Goal: Check status: Check status

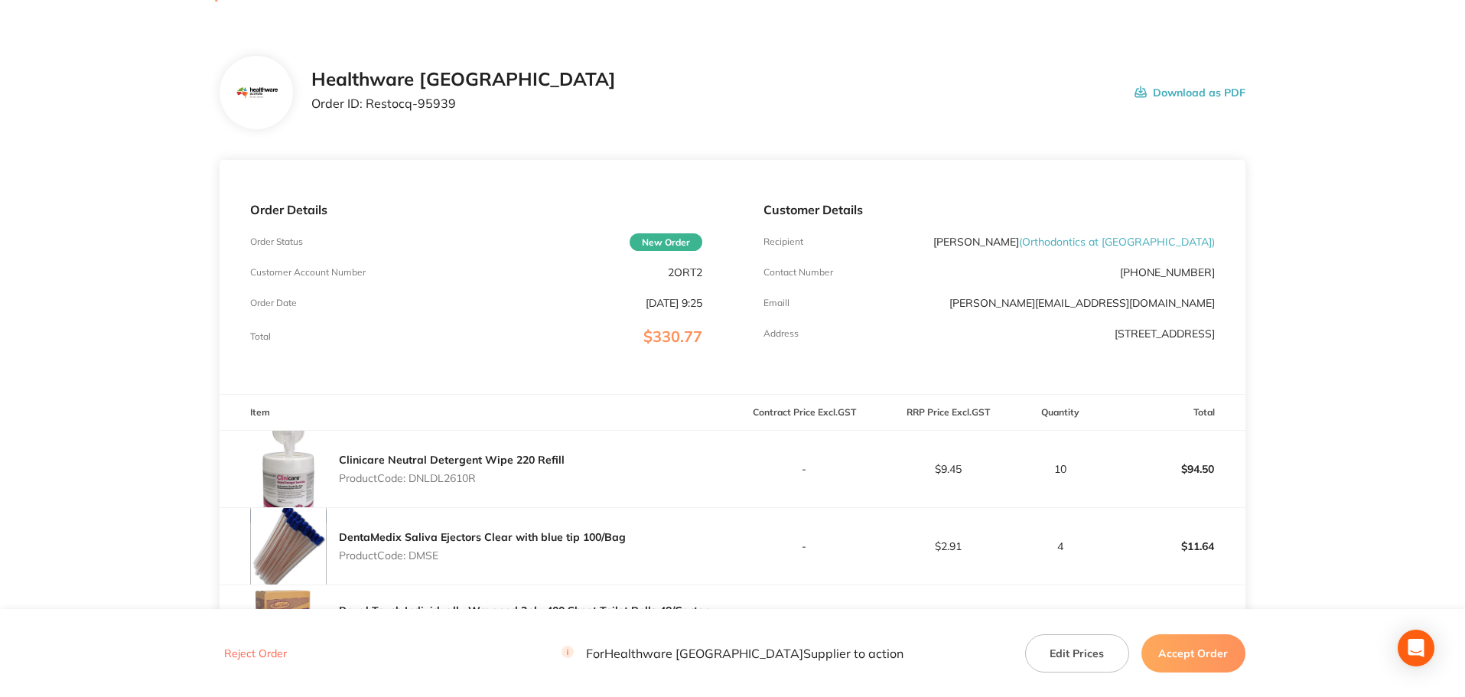
scroll to position [77, 0]
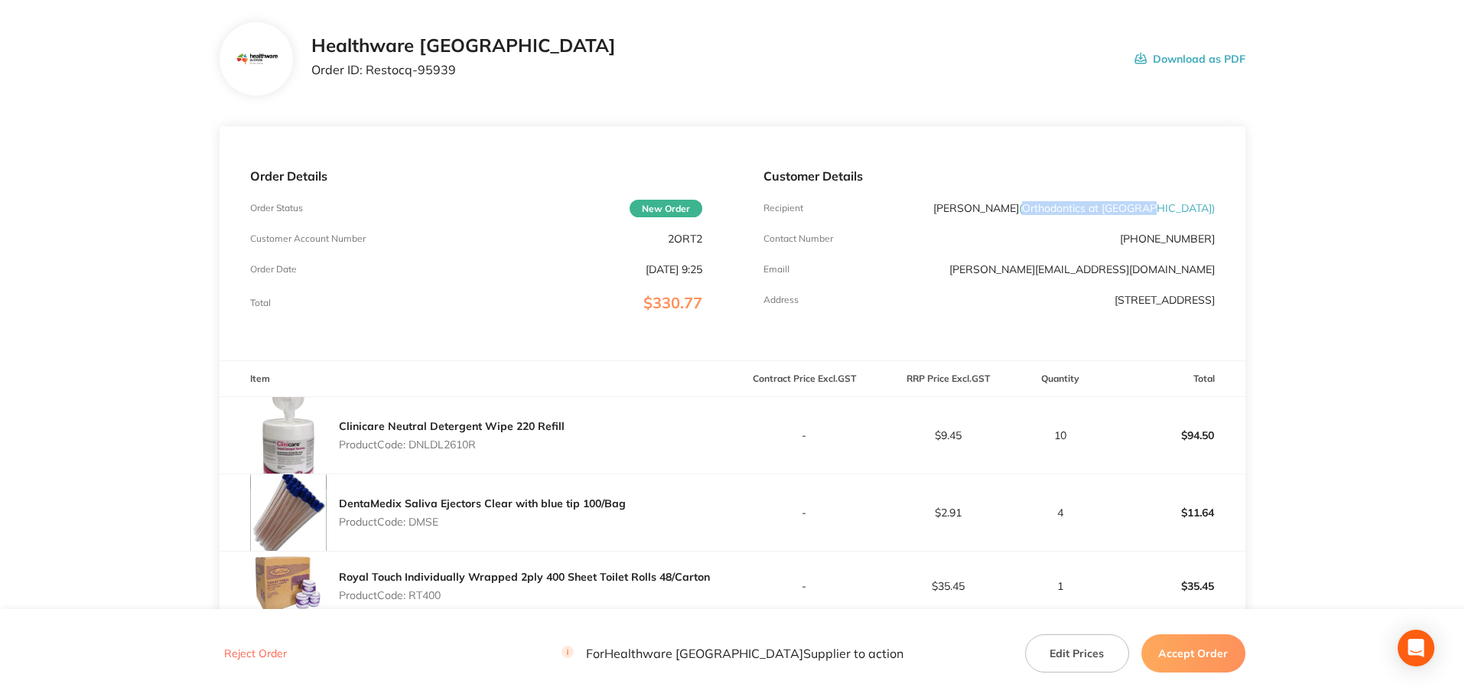
drag, startPoint x: 1211, startPoint y: 209, endPoint x: 1083, endPoint y: 210, distance: 128.5
click at [1083, 210] on span "( Orthodontics at [GEOGRAPHIC_DATA] )" at bounding box center [1117, 208] width 196 height 14
copy span "Orthodontics at [GEOGRAPHIC_DATA]"
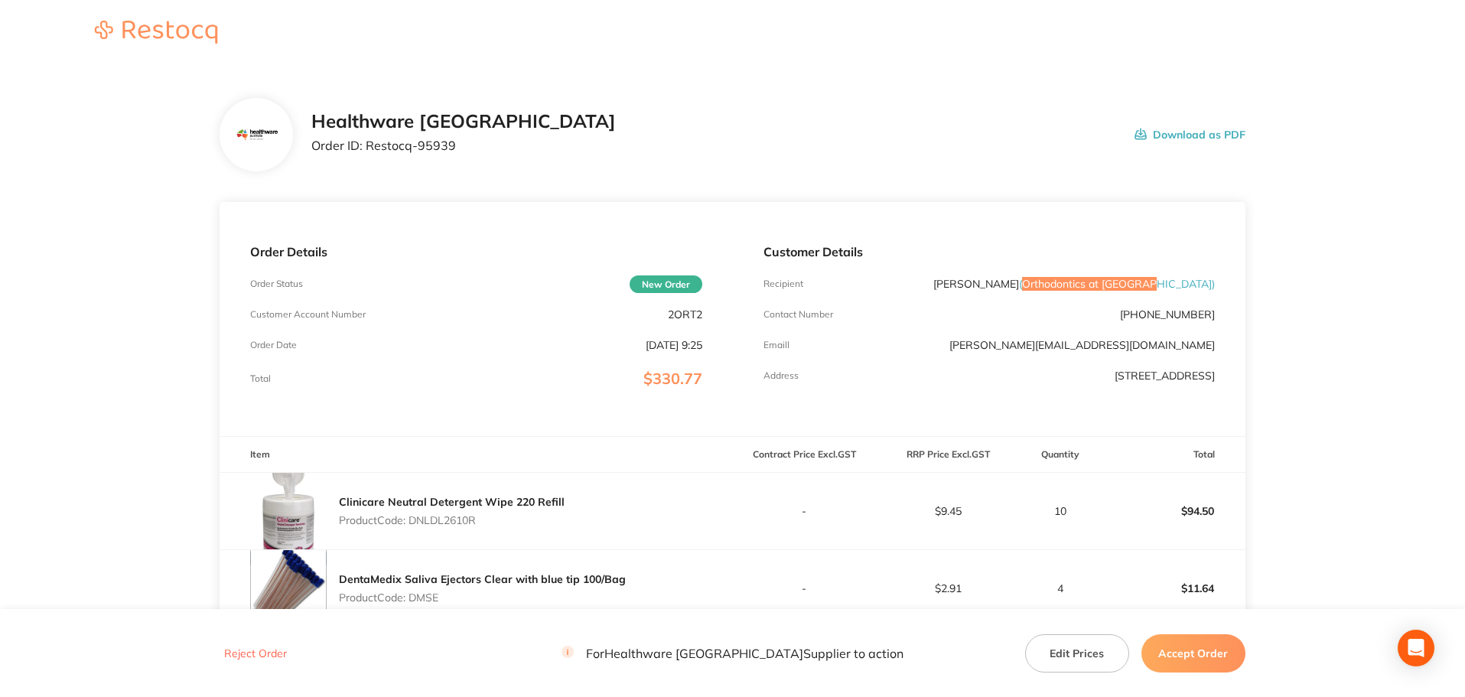
scroll to position [0, 0]
drag, startPoint x: 708, startPoint y: 311, endPoint x: 669, endPoint y: 312, distance: 39.0
click at [669, 312] on div "Order Details Order Status New Order Customer Account Number 2ORT2 Order Date […" at bounding box center [476, 320] width 513 height 234
drag, startPoint x: 458, startPoint y: 149, endPoint x: 367, endPoint y: 143, distance: 91.3
click at [367, 143] on p "Order ID: Restocq- 95939" at bounding box center [463, 146] width 305 height 14
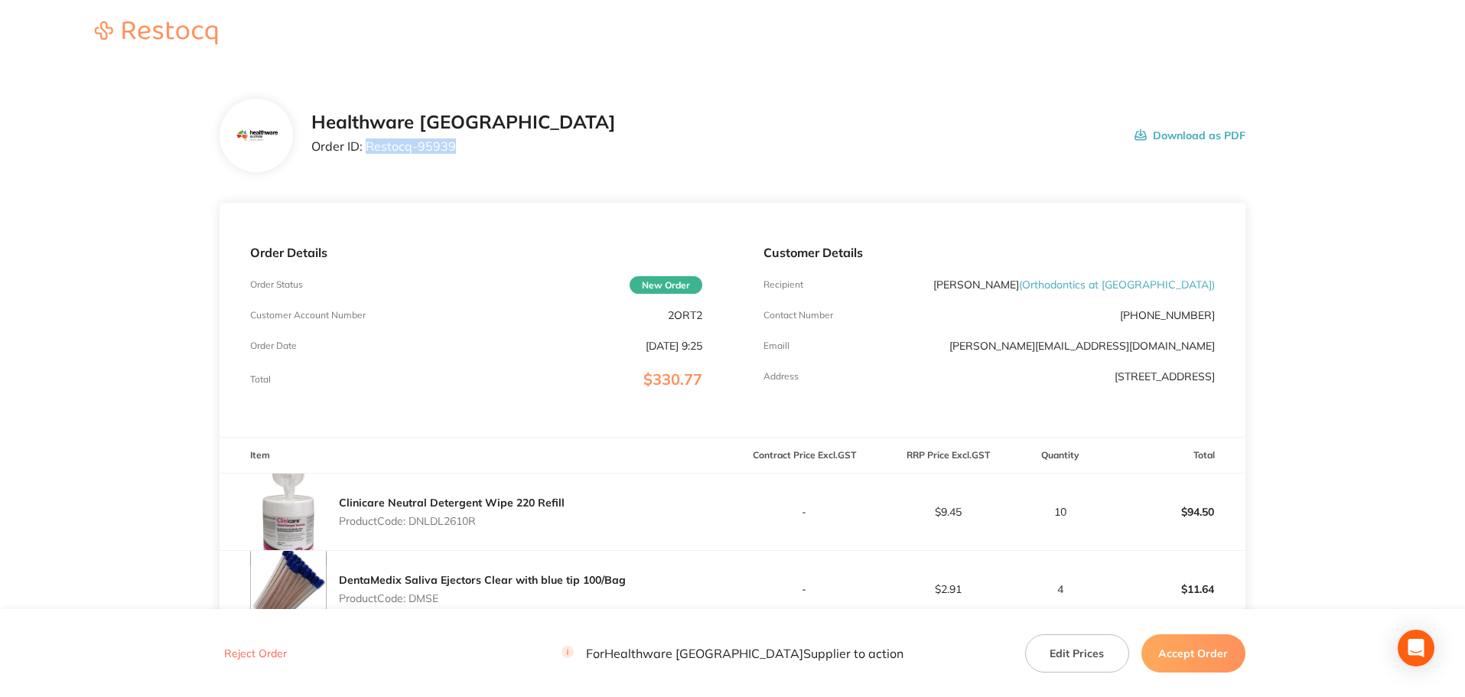
copy p "Restocq- 95939"
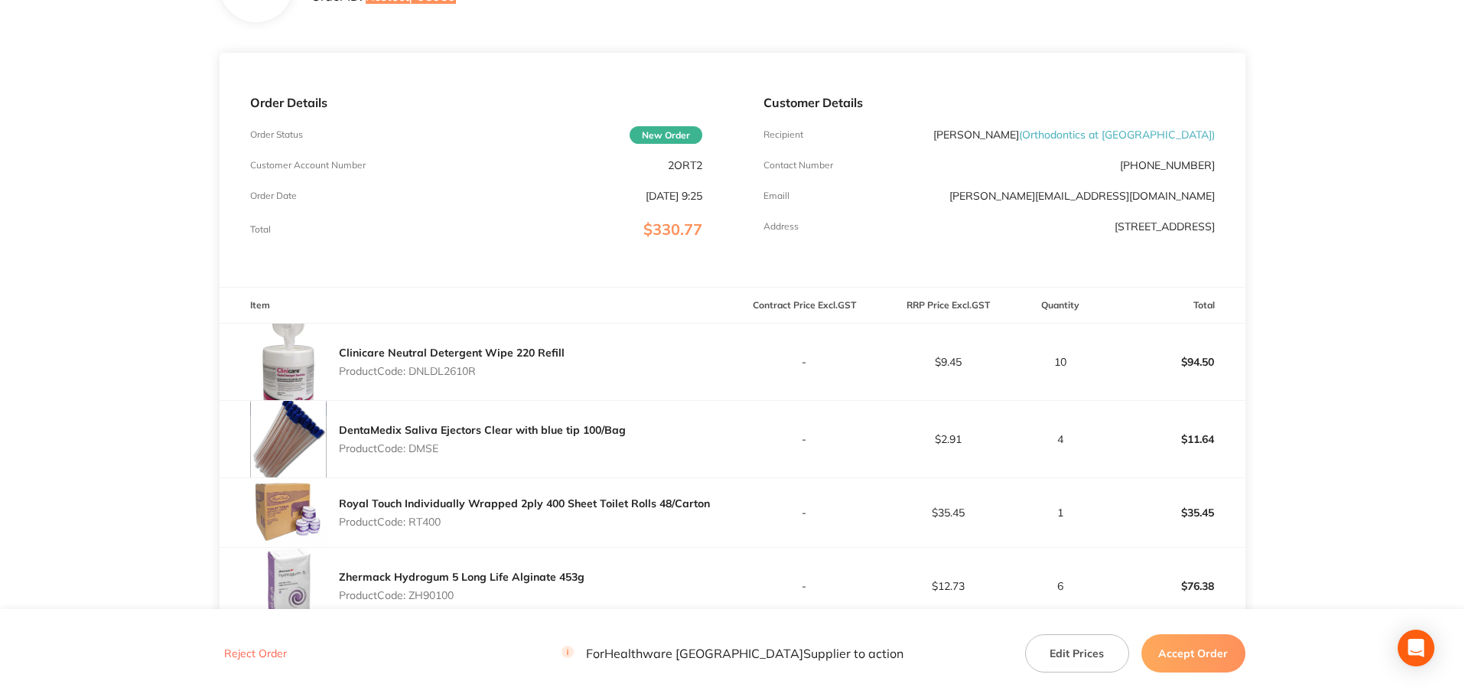
scroll to position [153, 0]
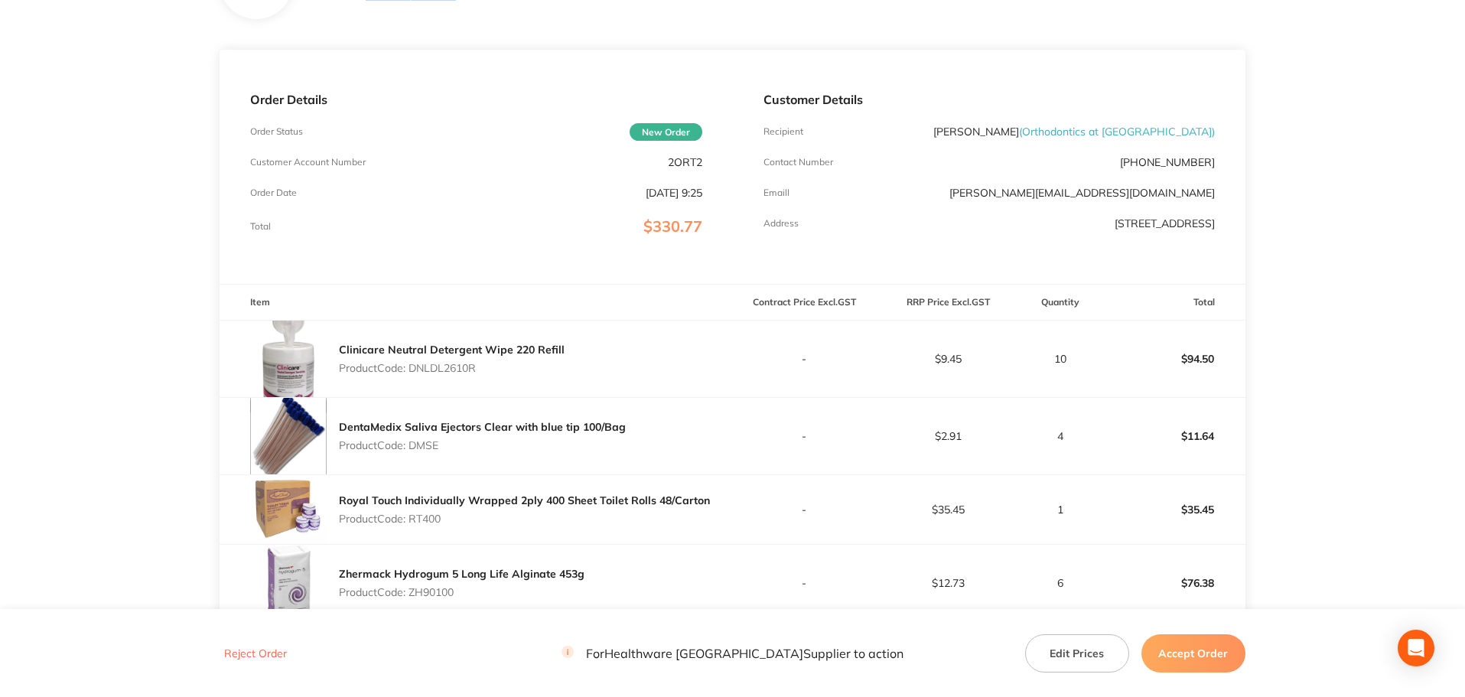
drag, startPoint x: 482, startPoint y: 367, endPoint x: 414, endPoint y: 364, distance: 68.2
click at [414, 364] on p "Product Code: DNLDL2610R" at bounding box center [452, 368] width 226 height 12
copy p "DNLDL2610R"
drag, startPoint x: 446, startPoint y: 448, endPoint x: 411, endPoint y: 439, distance: 36.2
click at [411, 439] on p "Product Code: DMSE" at bounding box center [482, 445] width 287 height 12
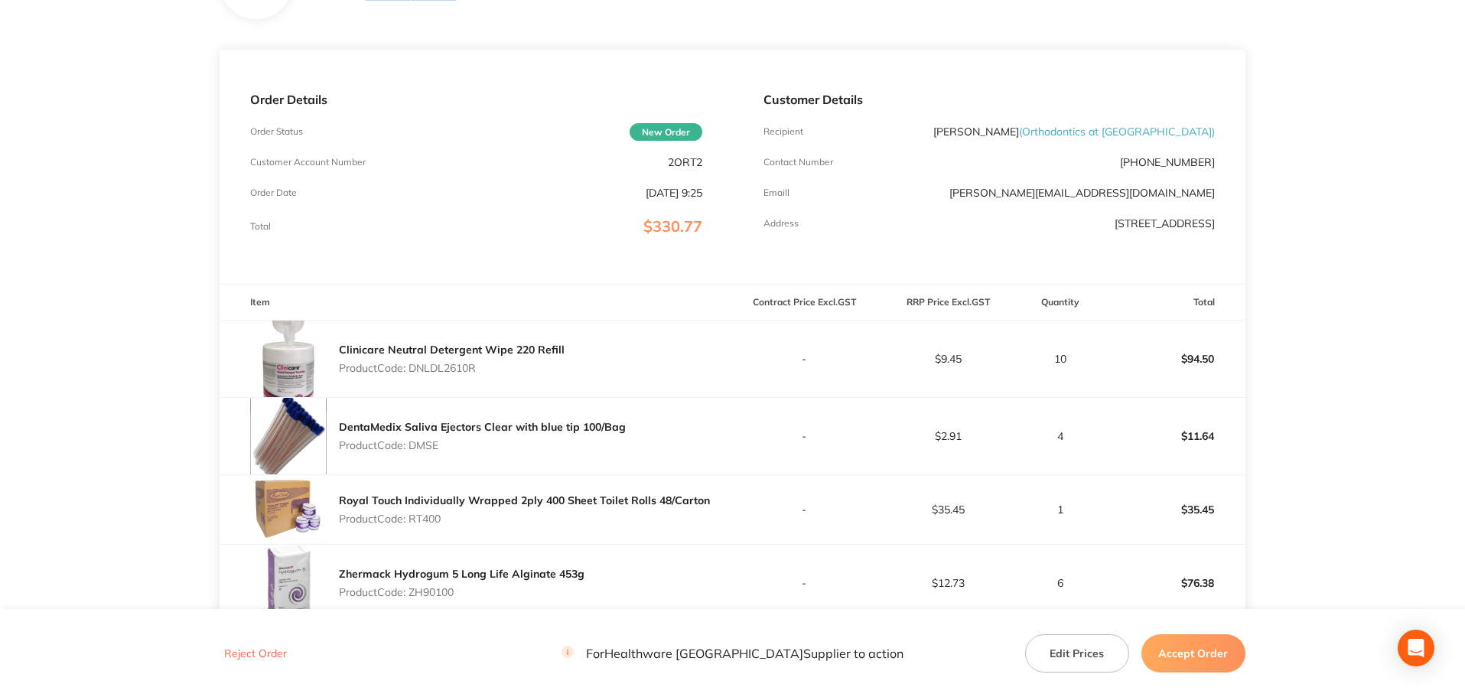
copy p "DMSE"
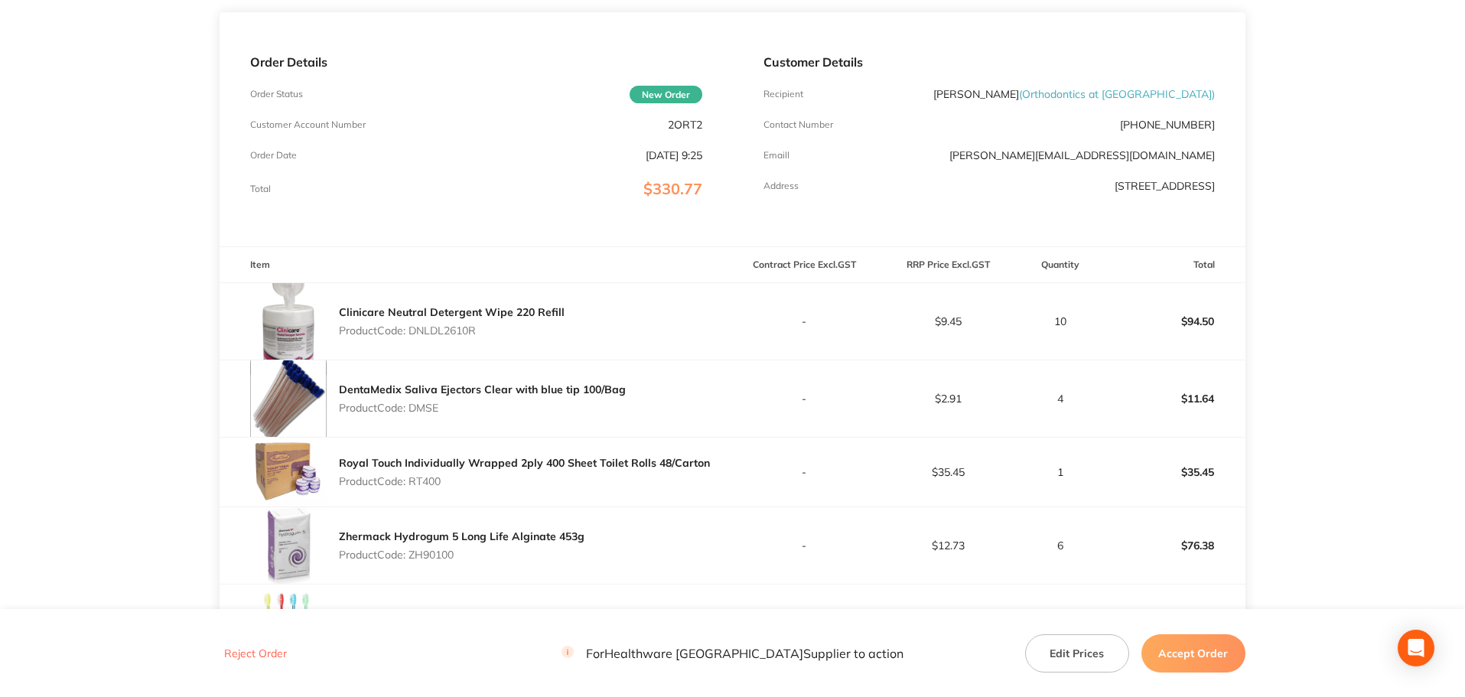
scroll to position [383, 0]
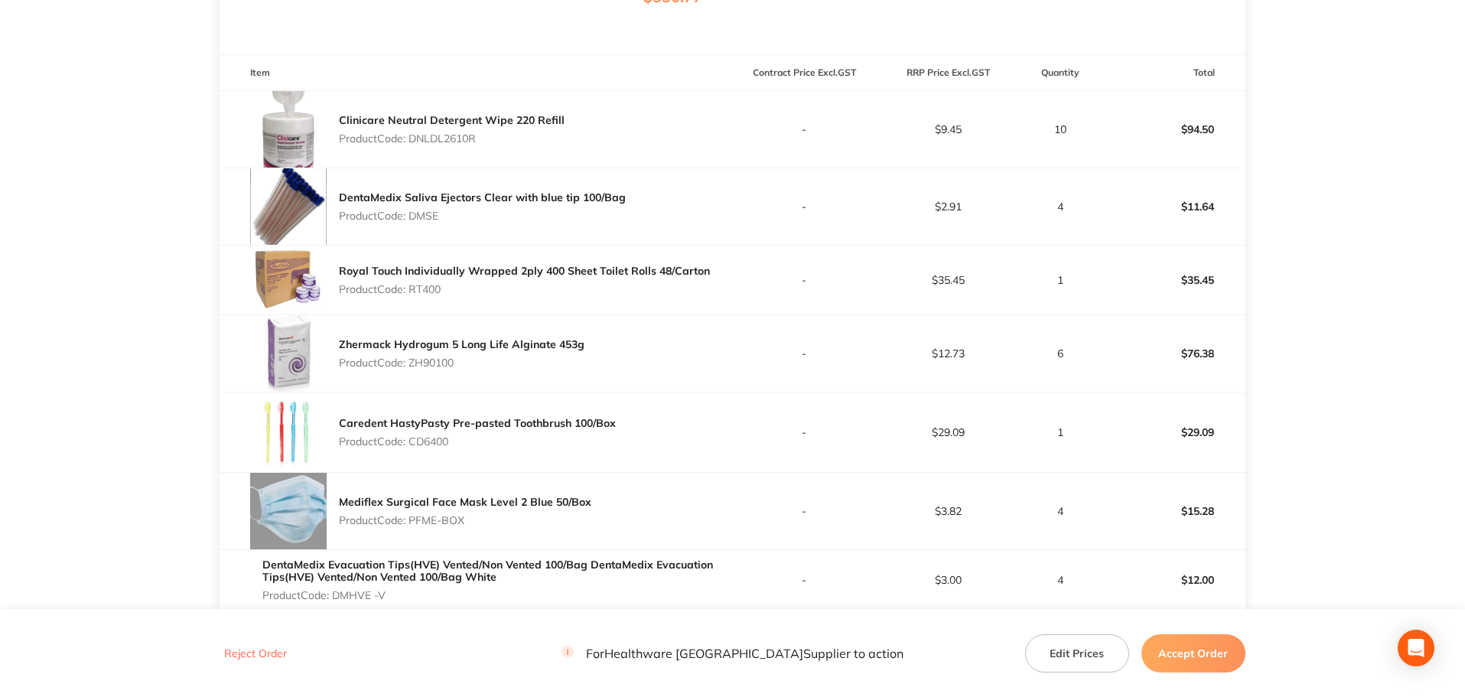
drag, startPoint x: 448, startPoint y: 283, endPoint x: 410, endPoint y: 283, distance: 38.3
click at [410, 283] on p "Product Code: RT400" at bounding box center [524, 289] width 371 height 12
copy p "RT400"
drag, startPoint x: 468, startPoint y: 361, endPoint x: 409, endPoint y: 364, distance: 58.2
click at [409, 364] on p "Product Code: ZH90100" at bounding box center [462, 363] width 246 height 12
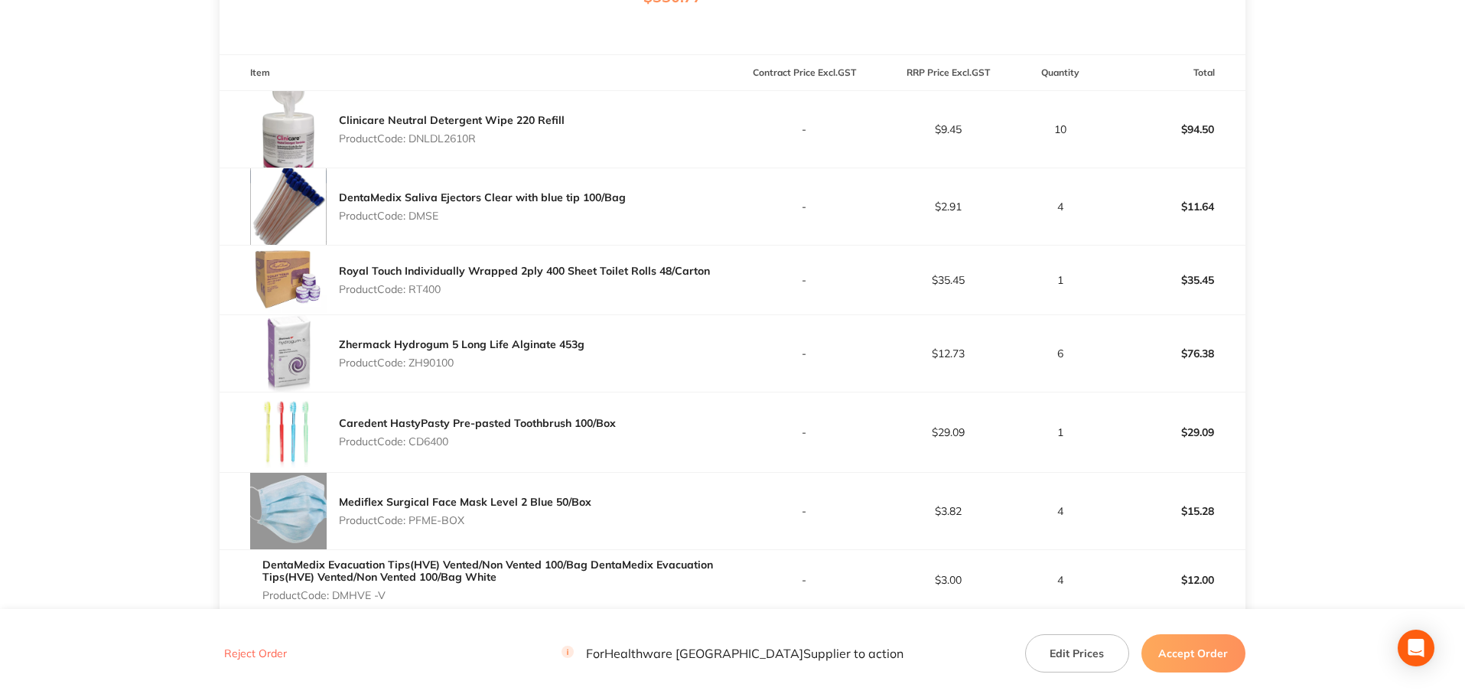
click at [423, 376] on div "Zhermack Hydrogum 5 Long Life Alginate 453g Product Code: ZH90100" at bounding box center [476, 353] width 513 height 77
drag, startPoint x: 464, startPoint y: 363, endPoint x: 411, endPoint y: 359, distance: 53.0
click at [411, 359] on p "Product Code: ZH90100" at bounding box center [462, 363] width 246 height 12
copy p "ZH90100"
drag, startPoint x: 454, startPoint y: 443, endPoint x: 414, endPoint y: 438, distance: 40.1
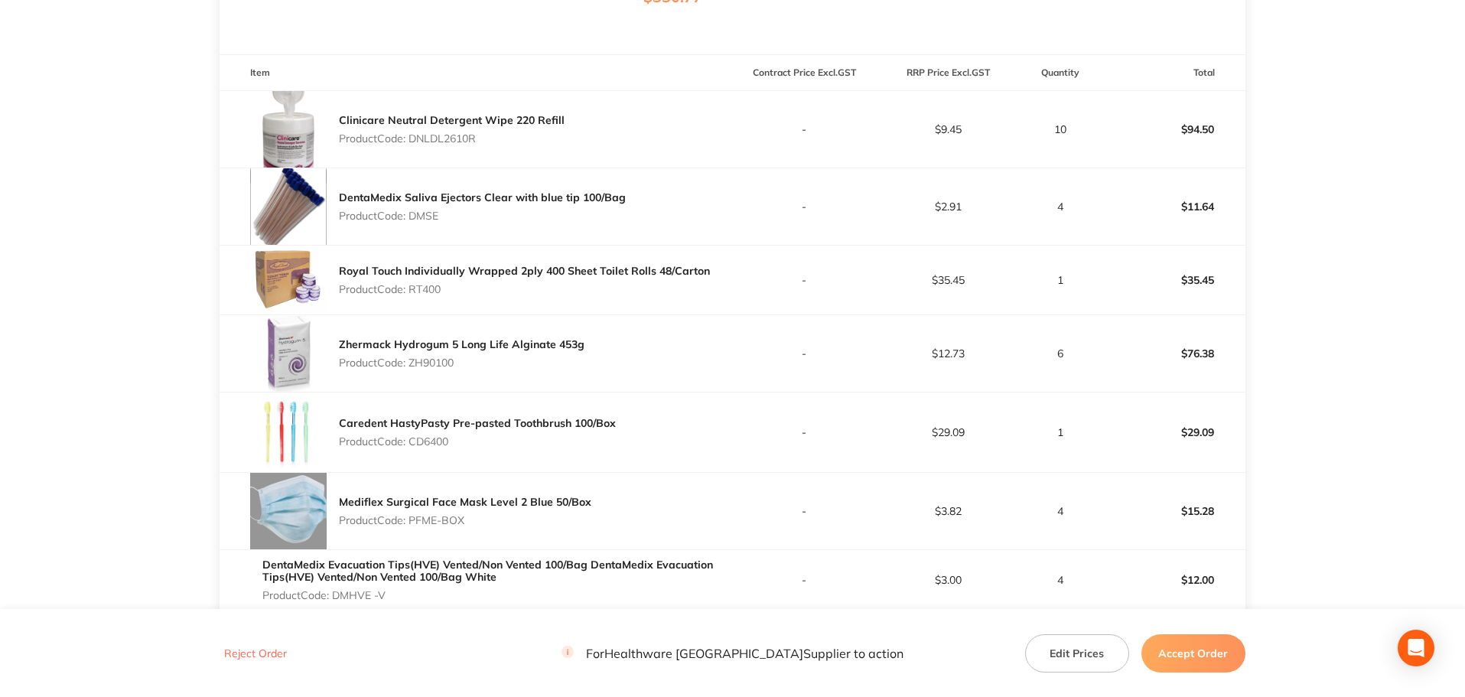
click at [414, 438] on p "Product Code: CD6400" at bounding box center [477, 441] width 277 height 12
copy p "CD6400"
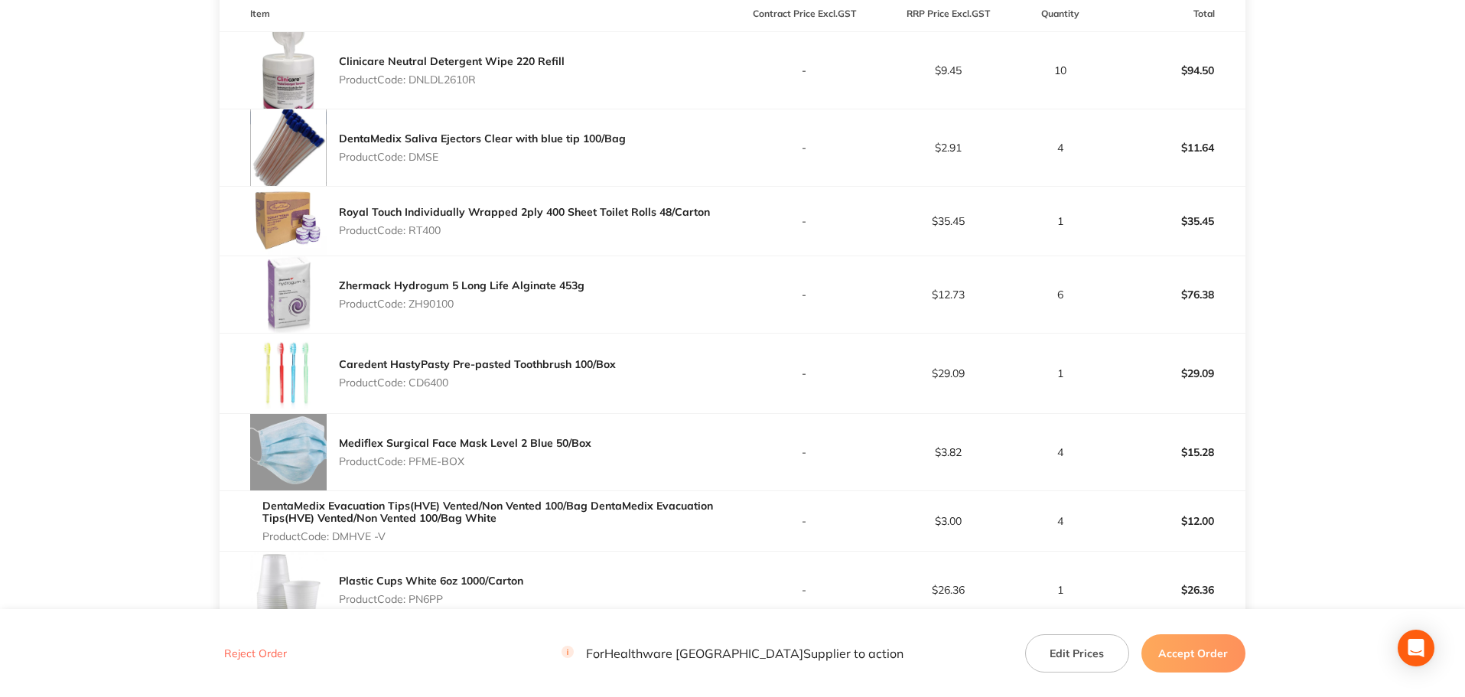
scroll to position [612, 0]
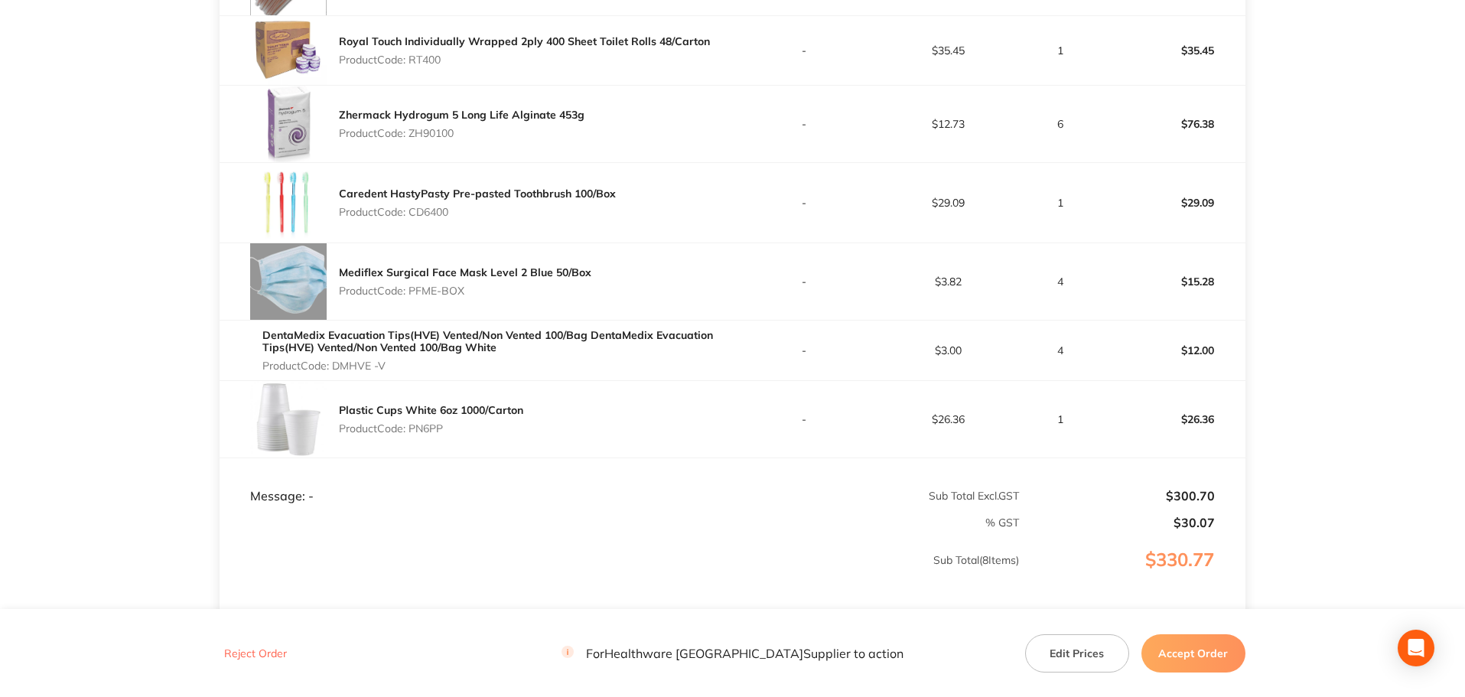
drag, startPoint x: 481, startPoint y: 288, endPoint x: 412, endPoint y: 287, distance: 68.1
click at [412, 287] on p "Product Code: PFME-BOX" at bounding box center [465, 291] width 253 height 12
copy p "PFME-BOX"
drag, startPoint x: 393, startPoint y: 363, endPoint x: 336, endPoint y: 365, distance: 57.4
click at [336, 365] on p "Product Code: DMHVE -V" at bounding box center [497, 366] width 470 height 12
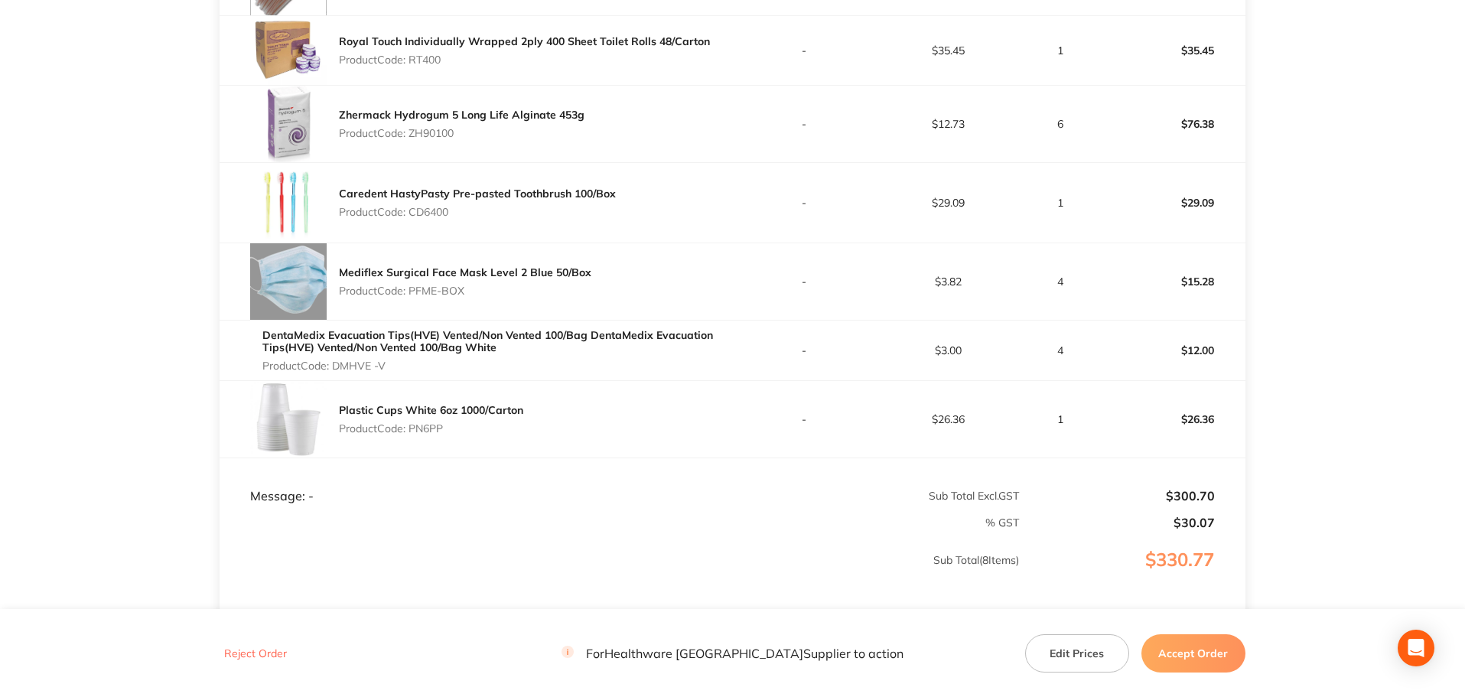
copy p "DMHVE -V"
click at [547, 350] on p "DentaMedix Evacuation Tips(HVE) Vented/Non Vented 100/Bag DentaMedix Evacuation…" at bounding box center [497, 341] width 470 height 24
drag, startPoint x: 392, startPoint y: 371, endPoint x: 336, endPoint y: 366, distance: 56.1
click at [336, 366] on p "Product Code: DMHVE -V" at bounding box center [497, 366] width 470 height 12
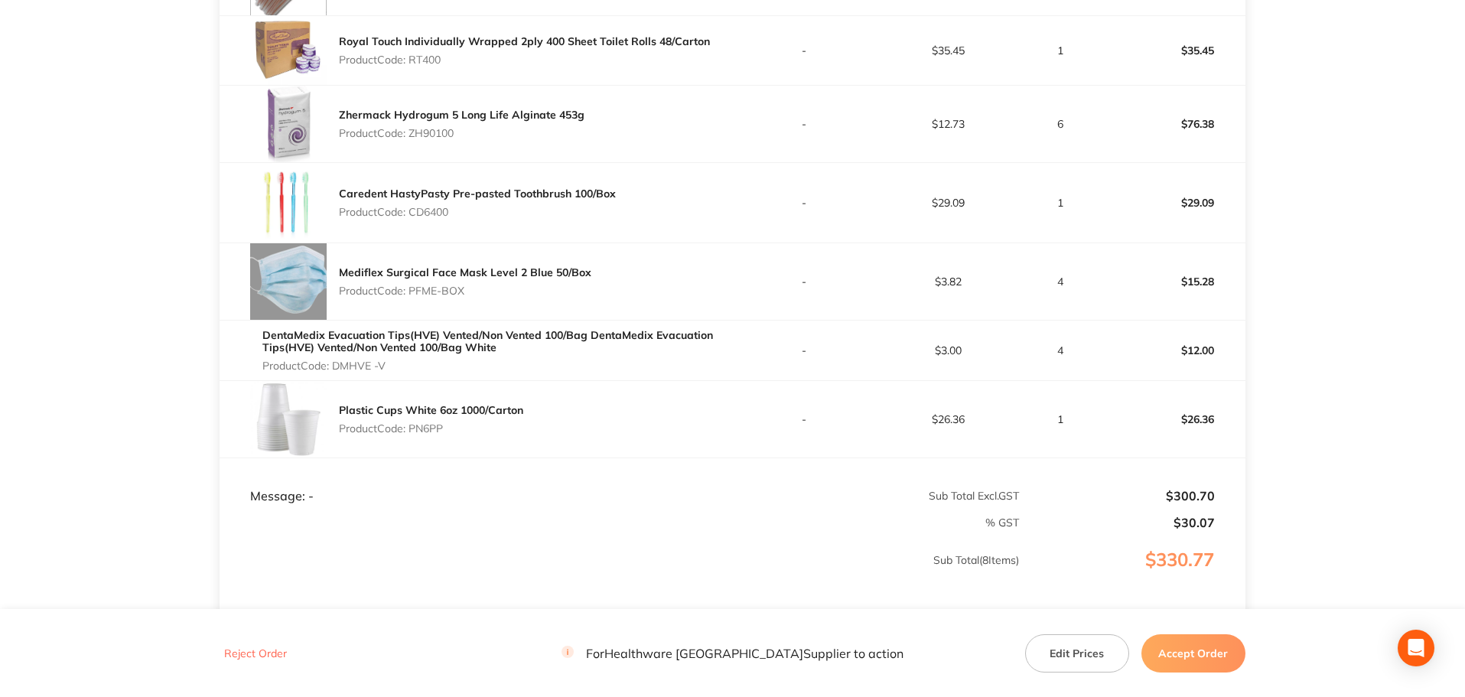
drag, startPoint x: 445, startPoint y: 430, endPoint x: 412, endPoint y: 431, distance: 32.9
click at [412, 431] on p "Product Code: PN6PP" at bounding box center [431, 428] width 184 height 12
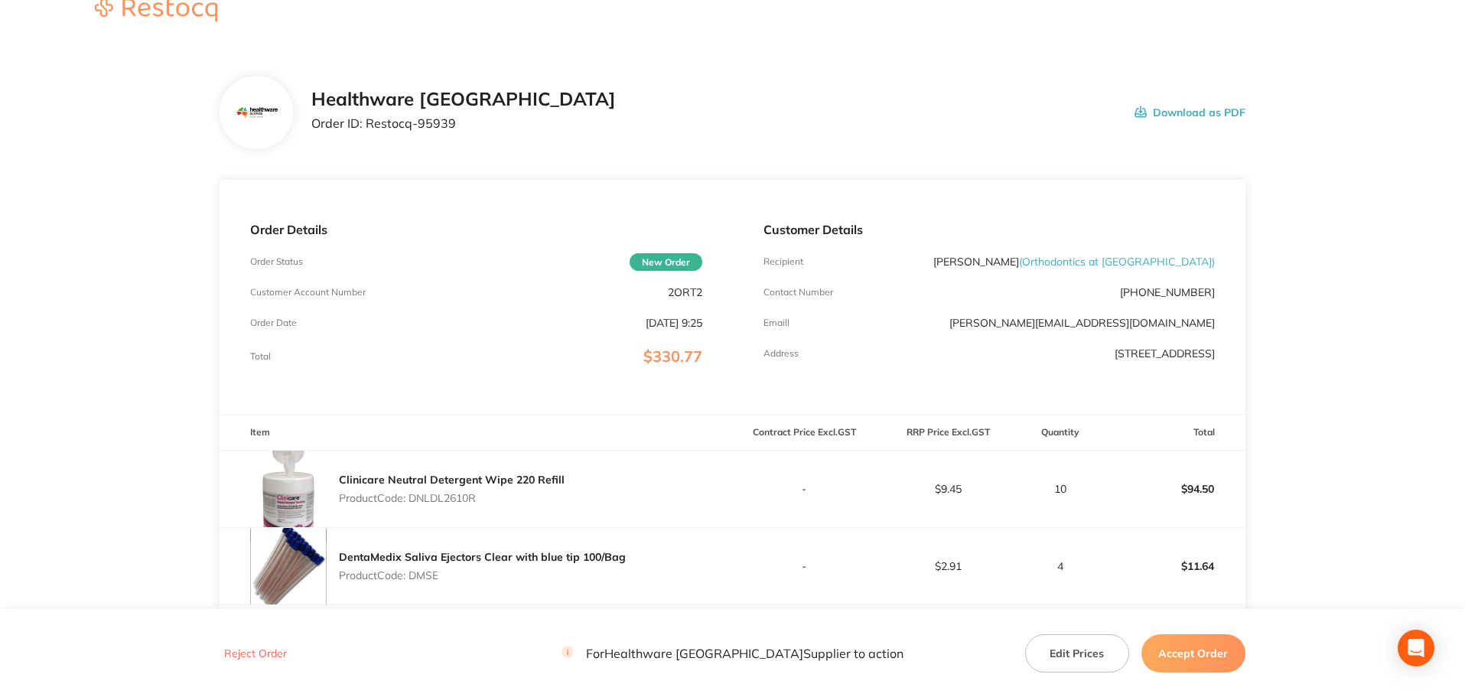
scroll to position [0, 0]
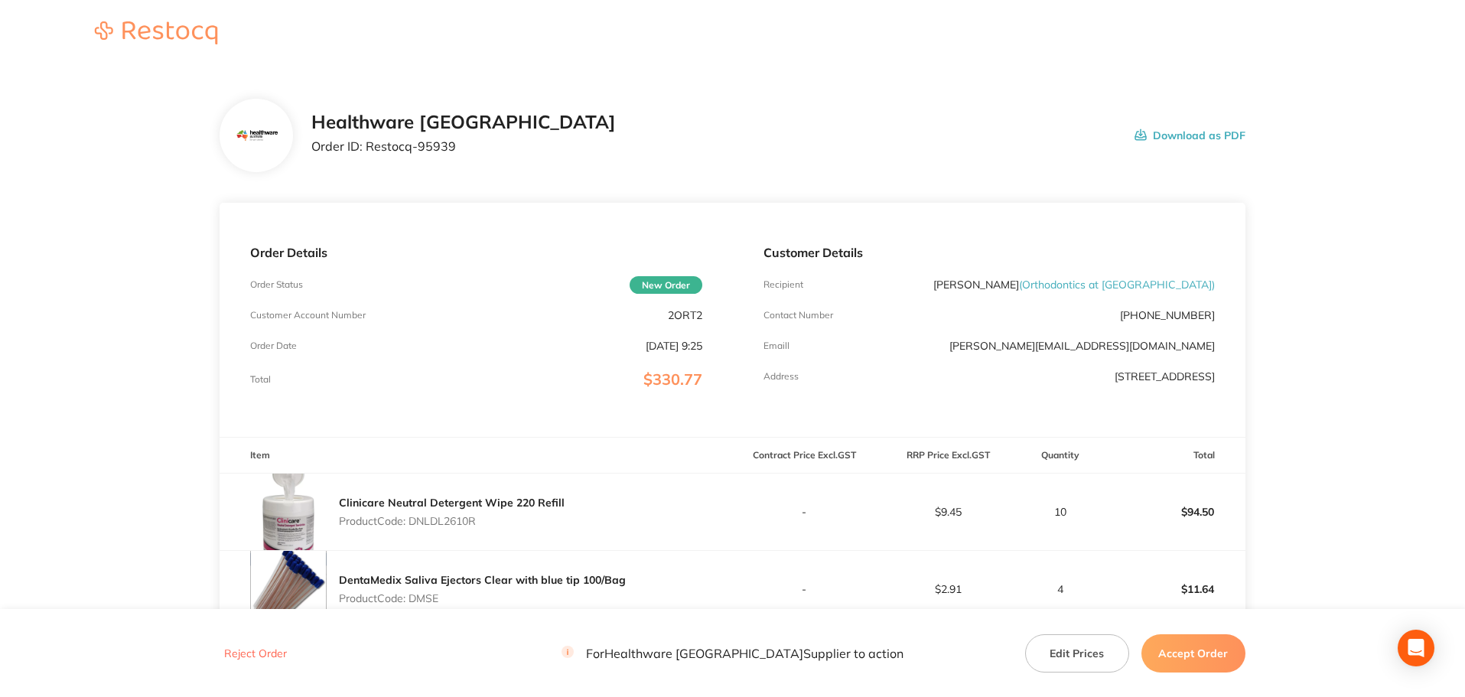
click at [706, 438] on th "Item" at bounding box center [476, 456] width 513 height 36
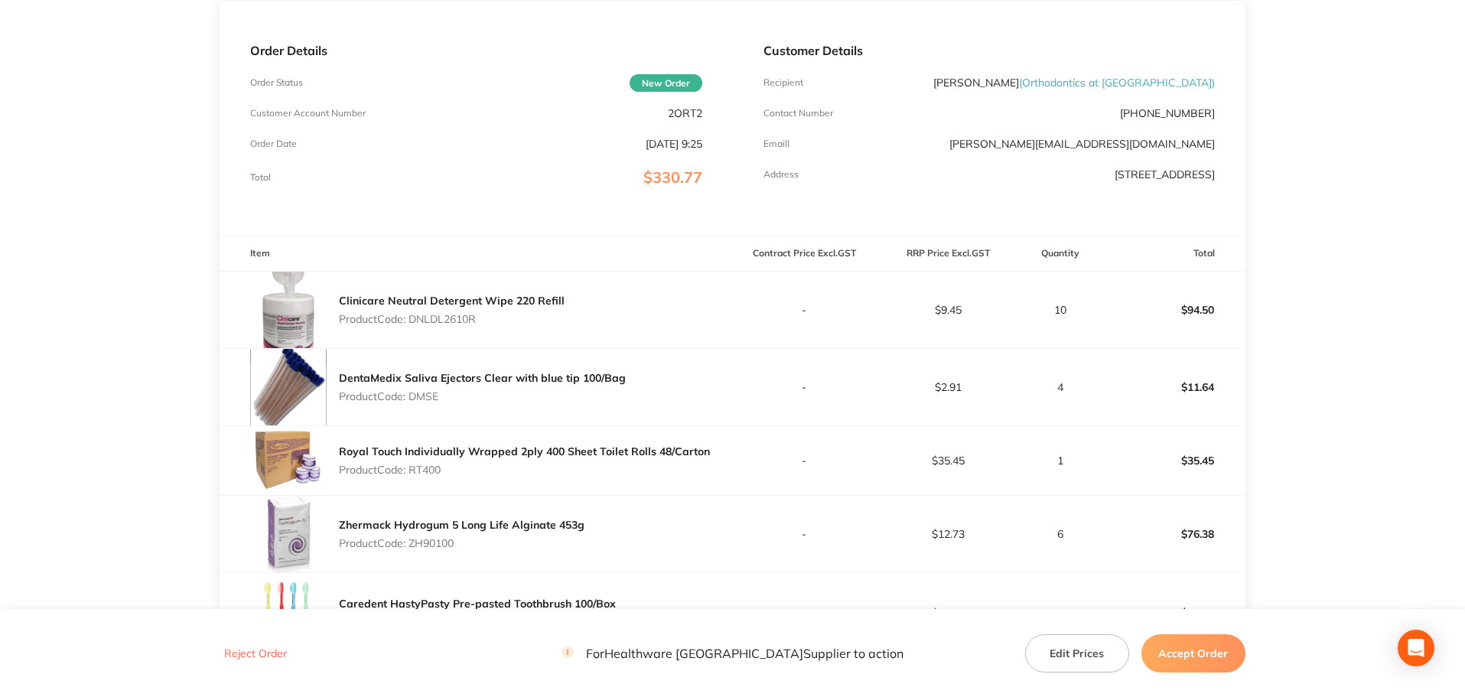
scroll to position [230, 0]
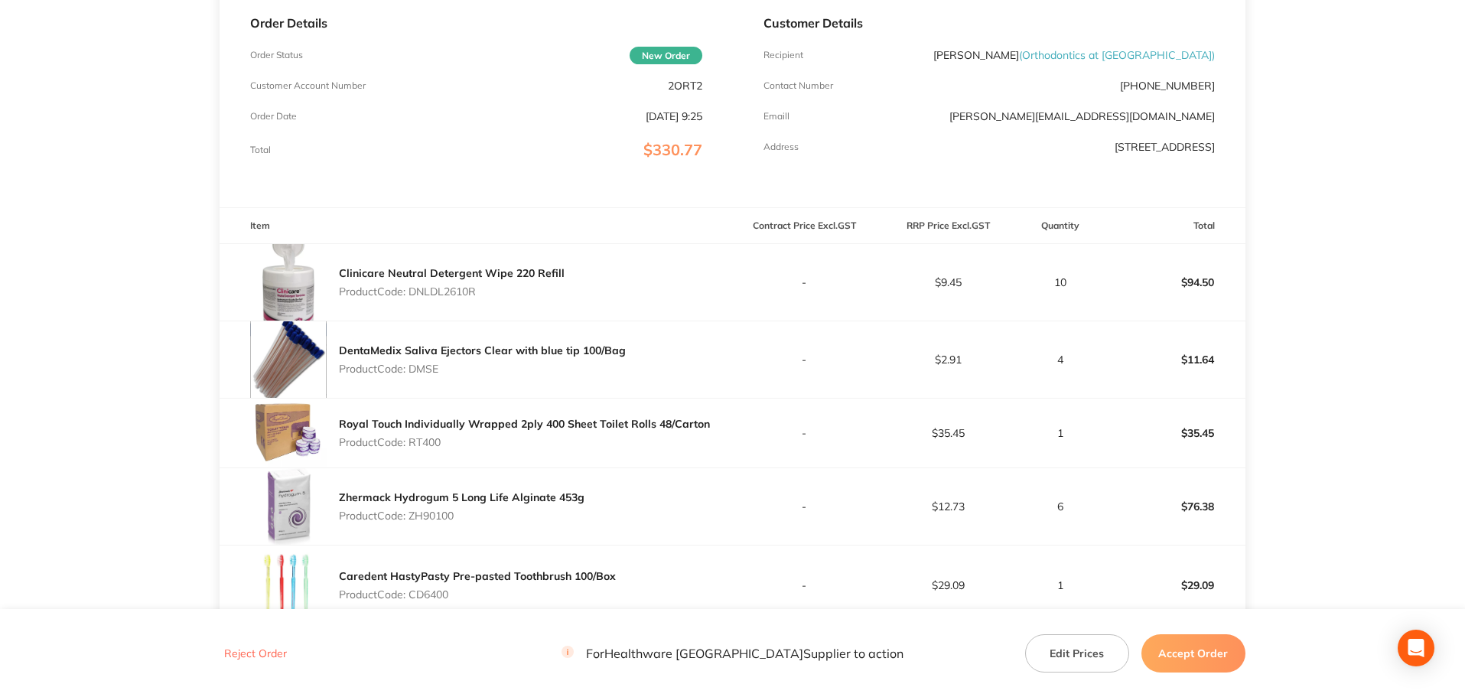
drag, startPoint x: 480, startPoint y: 292, endPoint x: 413, endPoint y: 296, distance: 66.7
click at [413, 296] on p "Product Code: DNLDL2610R" at bounding box center [452, 291] width 226 height 12
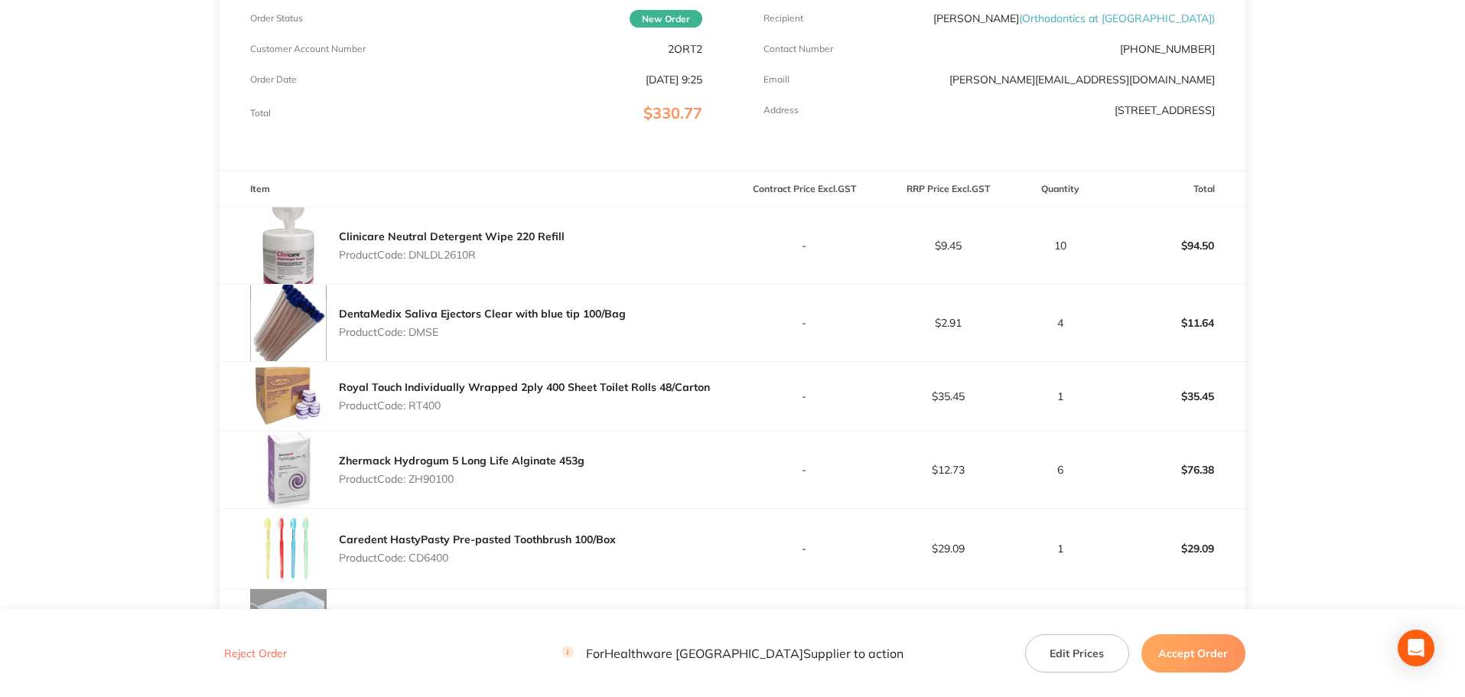
scroll to position [210, 0]
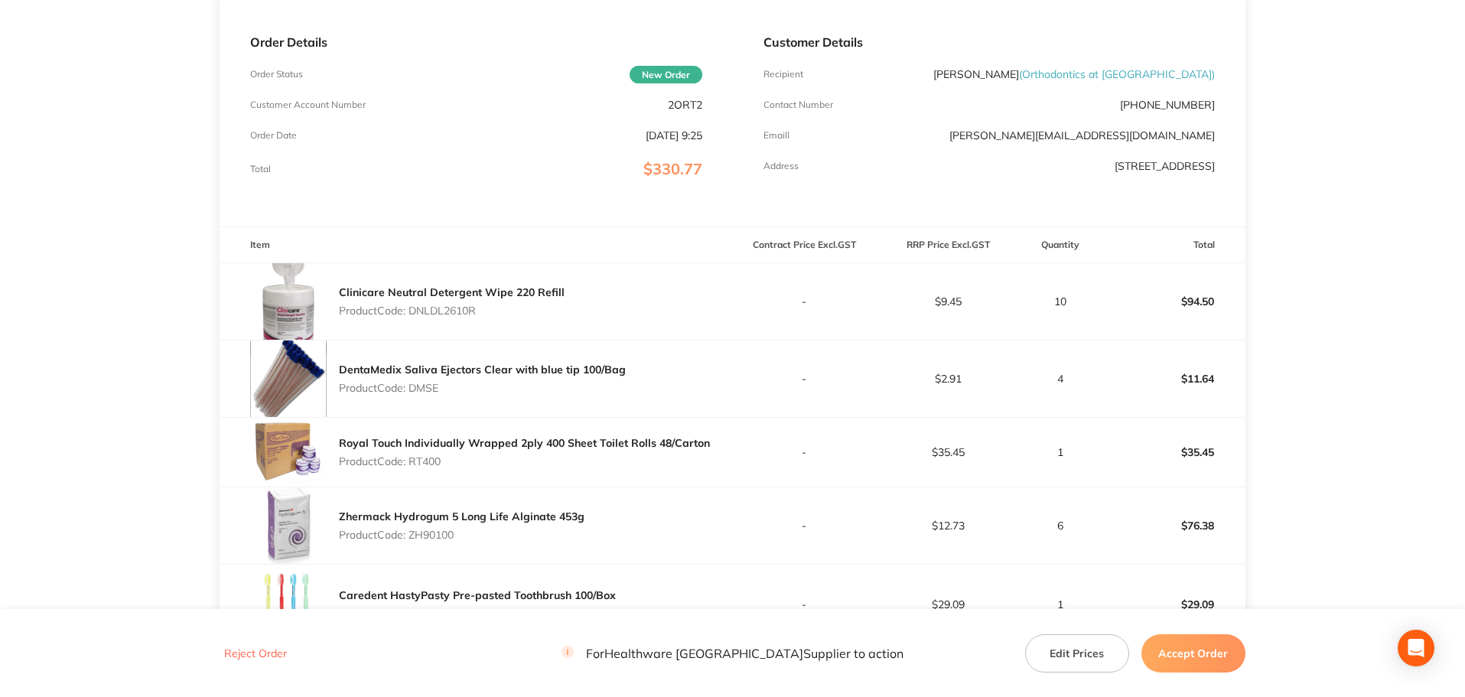
drag, startPoint x: 774, startPoint y: 347, endPoint x: 754, endPoint y: 339, distance: 22.3
click at [771, 347] on td "-" at bounding box center [805, 378] width 144 height 77
click at [596, 269] on div "Clinicare Neutral Detergent Wipe 220 Refill Product Code: DNLDL2610R" at bounding box center [476, 301] width 513 height 77
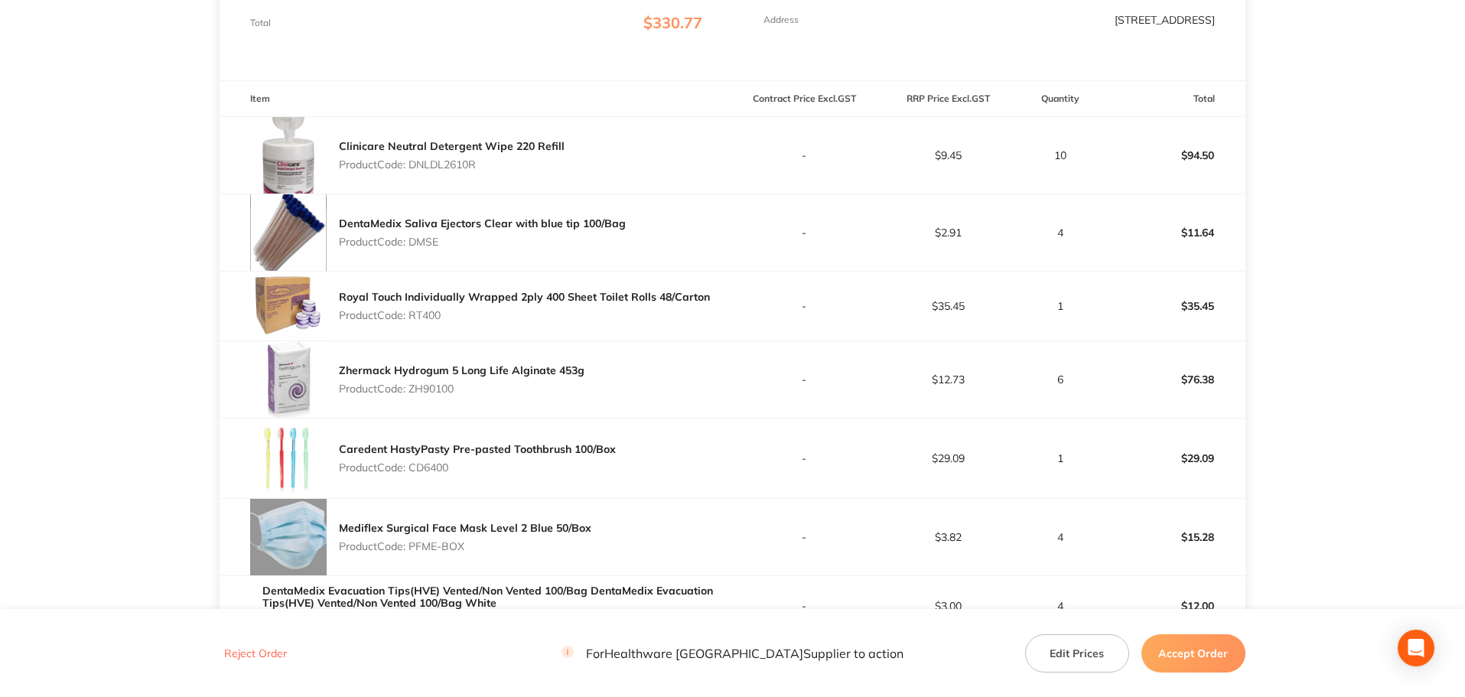
scroll to position [0, 0]
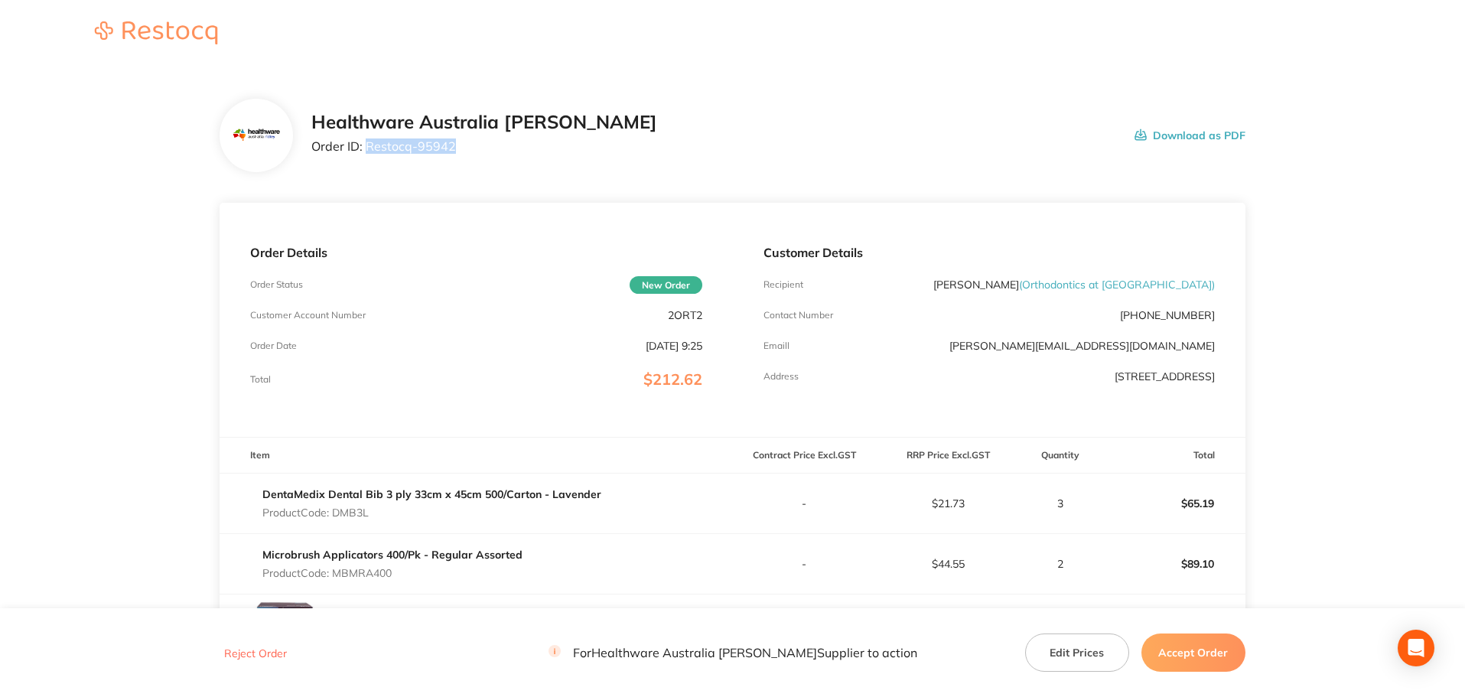
drag, startPoint x: 439, startPoint y: 152, endPoint x: 366, endPoint y: 150, distance: 73.5
click at [366, 150] on p "Order ID: Restocq- 95942" at bounding box center [484, 146] width 346 height 14
drag, startPoint x: 385, startPoint y: 152, endPoint x: 137, endPoint y: 236, distance: 261.8
click at [137, 236] on main "Healthware Australia Ridley Order ID: Restocq- 95942 Download as PDF Order Deta…" at bounding box center [732, 512] width 1465 height 888
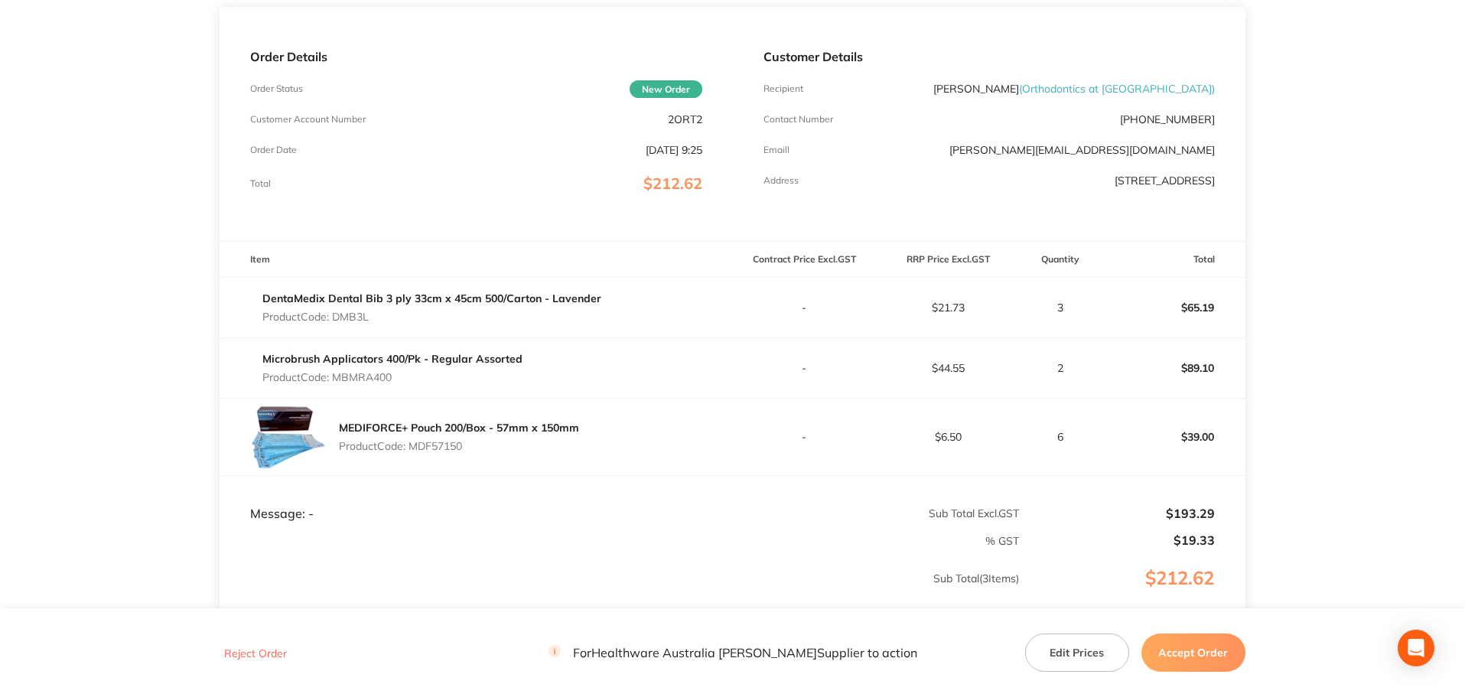
scroll to position [230, 0]
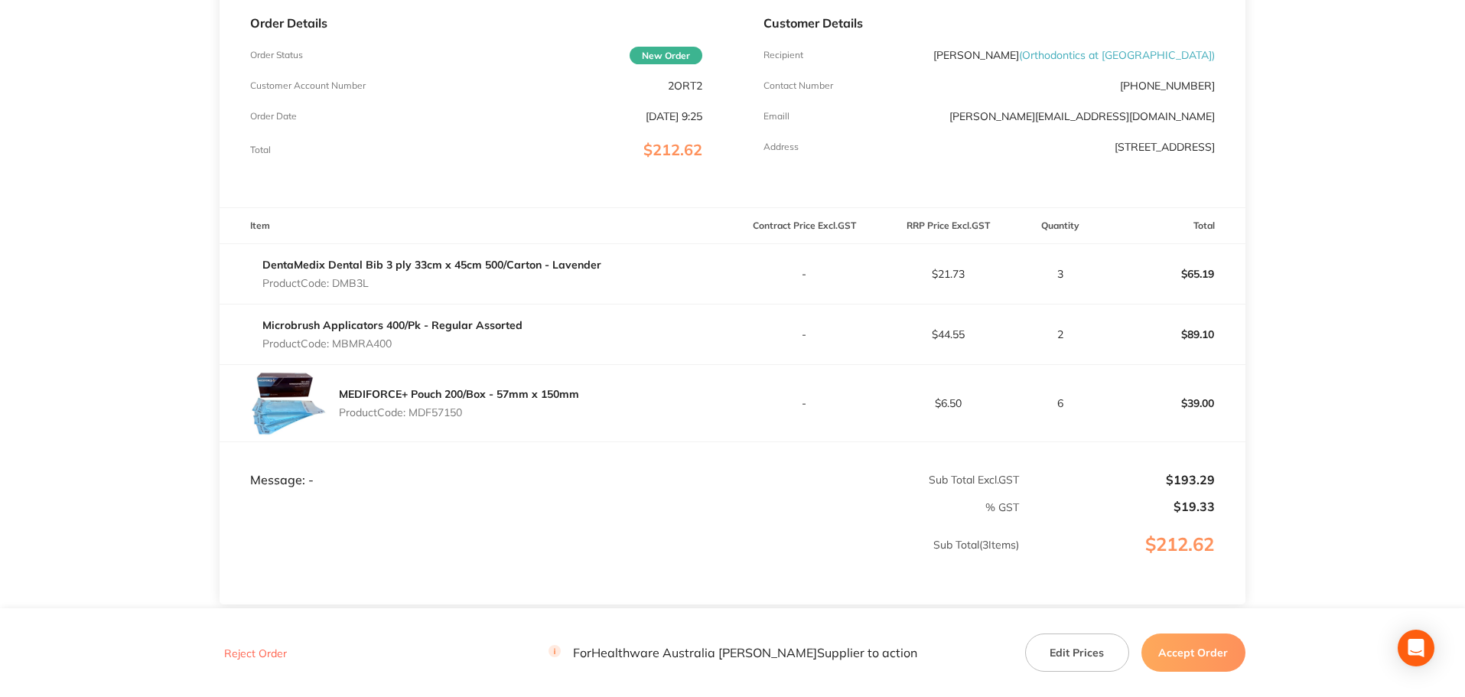
drag, startPoint x: 374, startPoint y: 285, endPoint x: 334, endPoint y: 286, distance: 39.8
click at [334, 286] on p "Product Code: DMB3L" at bounding box center [431, 283] width 339 height 12
copy p "DMB3L"
drag, startPoint x: 421, startPoint y: 346, endPoint x: 337, endPoint y: 340, distance: 84.3
click at [337, 340] on p "Product Code: MBMRA400" at bounding box center [392, 343] width 260 height 12
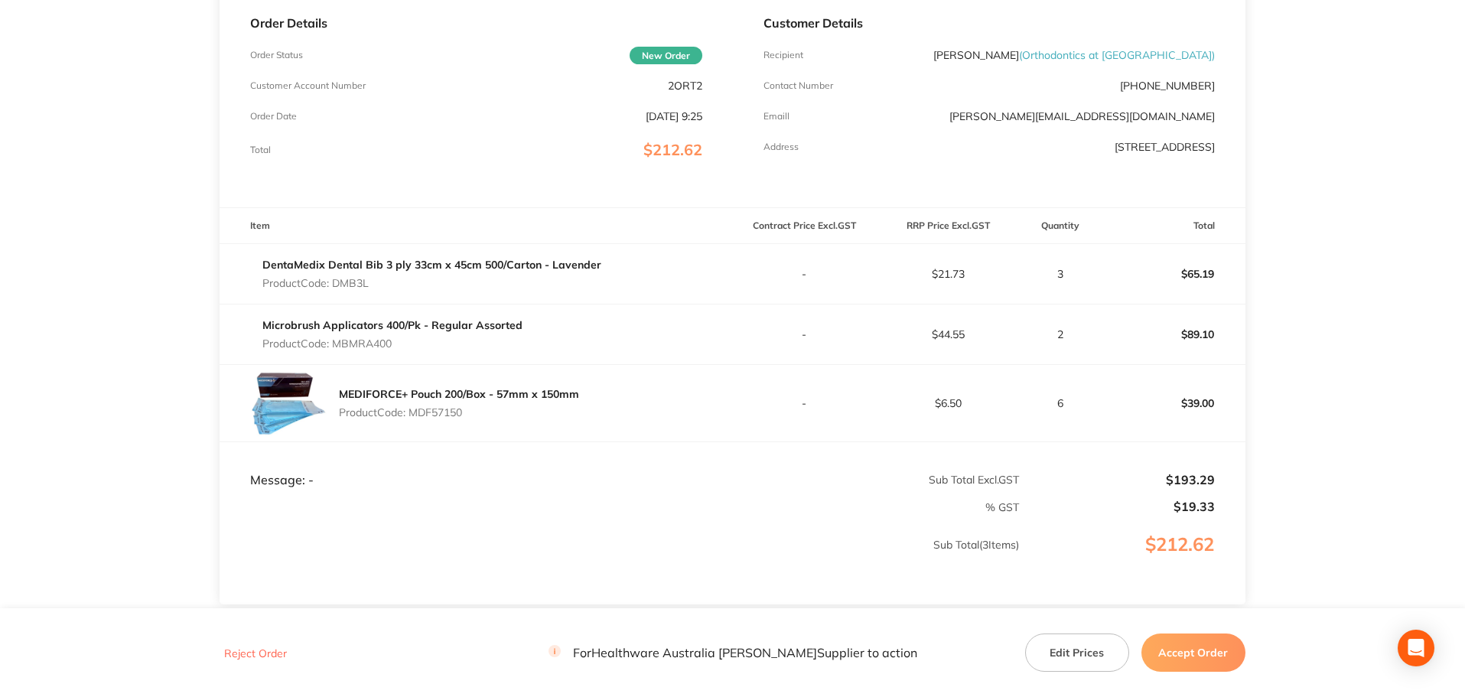
copy p "MBMRA400"
drag, startPoint x: 473, startPoint y: 412, endPoint x: 415, endPoint y: 415, distance: 58.2
click at [415, 415] on p "Product Code: MDF57150" at bounding box center [459, 412] width 240 height 12
copy p "MDF57150"
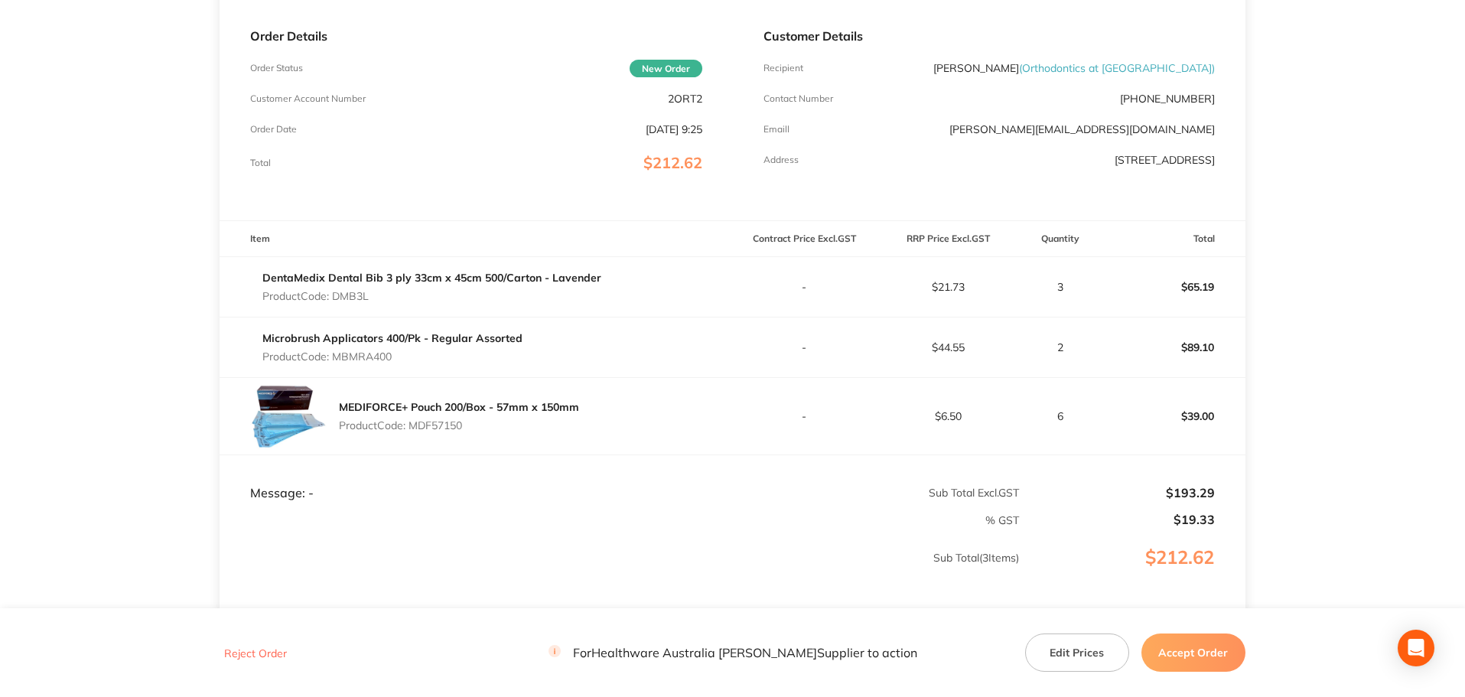
scroll to position [0, 0]
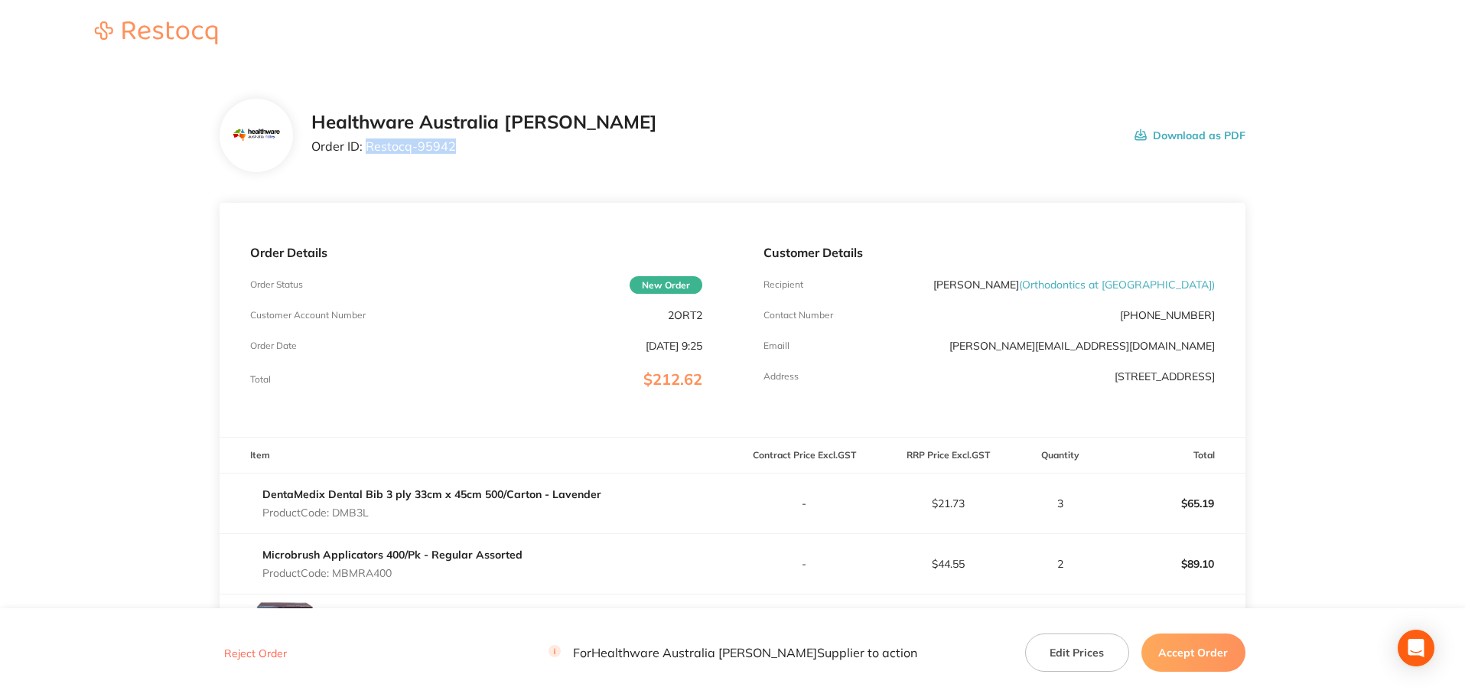
drag, startPoint x: 461, startPoint y: 143, endPoint x: 365, endPoint y: 146, distance: 95.7
click at [365, 146] on p "Order ID: Restocq- 95942" at bounding box center [484, 146] width 346 height 14
copy p "Restocq- 95942"
